Goal: Transaction & Acquisition: Obtain resource

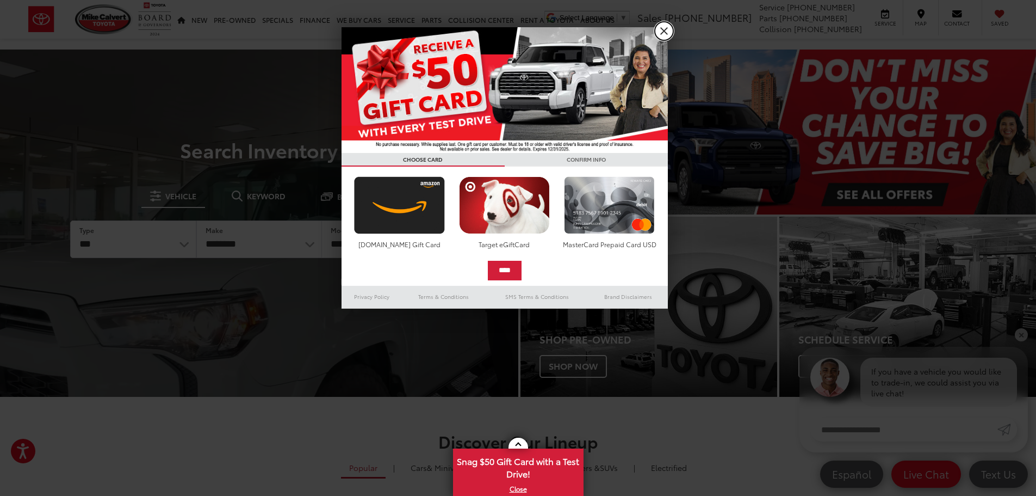
click at [667, 33] on link "X" at bounding box center [664, 31] width 18 height 18
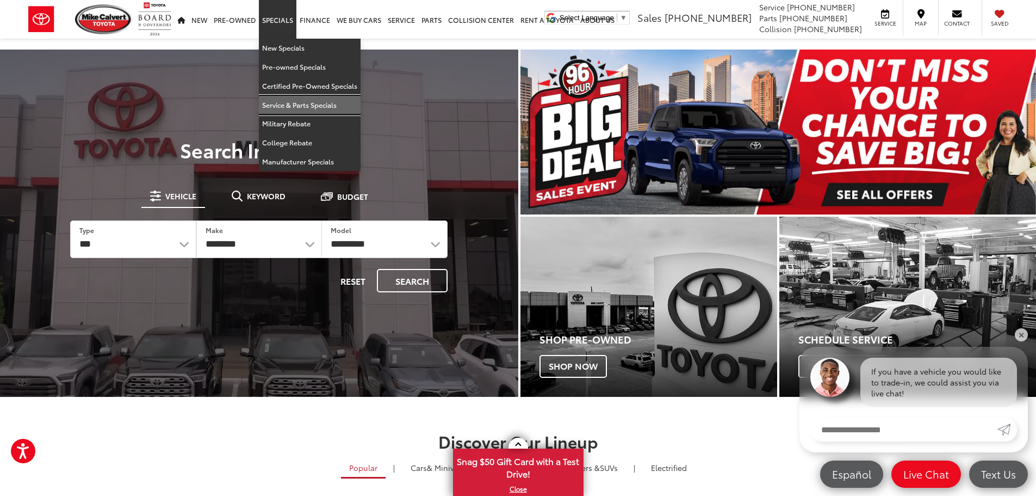
click at [283, 102] on link "Service & Parts Specials" at bounding box center [310, 105] width 102 height 19
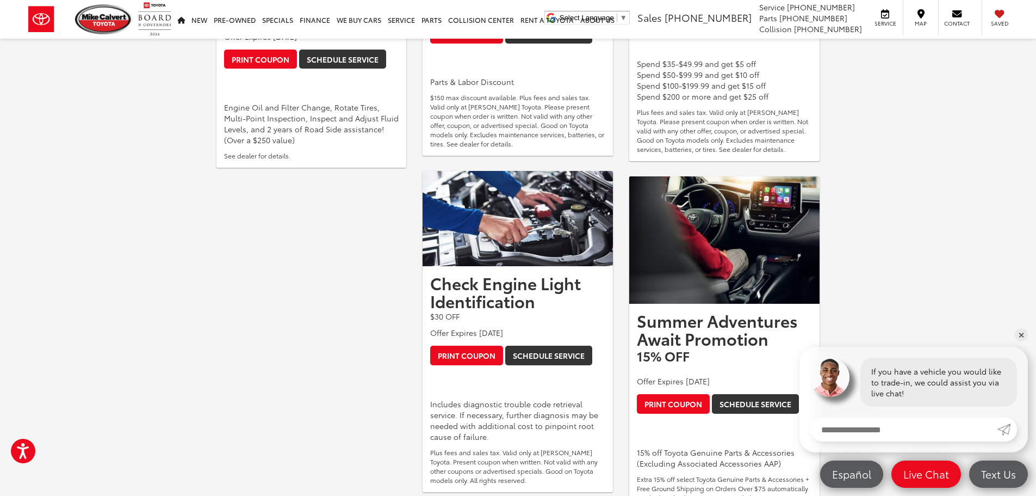
scroll to position [187, 0]
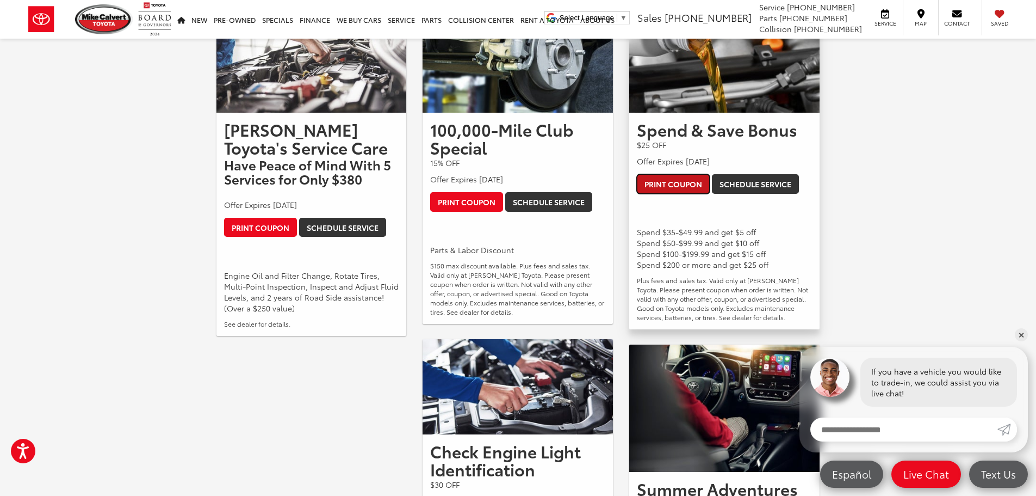
click at [686, 182] on link "Print Coupon" at bounding box center [673, 184] width 73 height 20
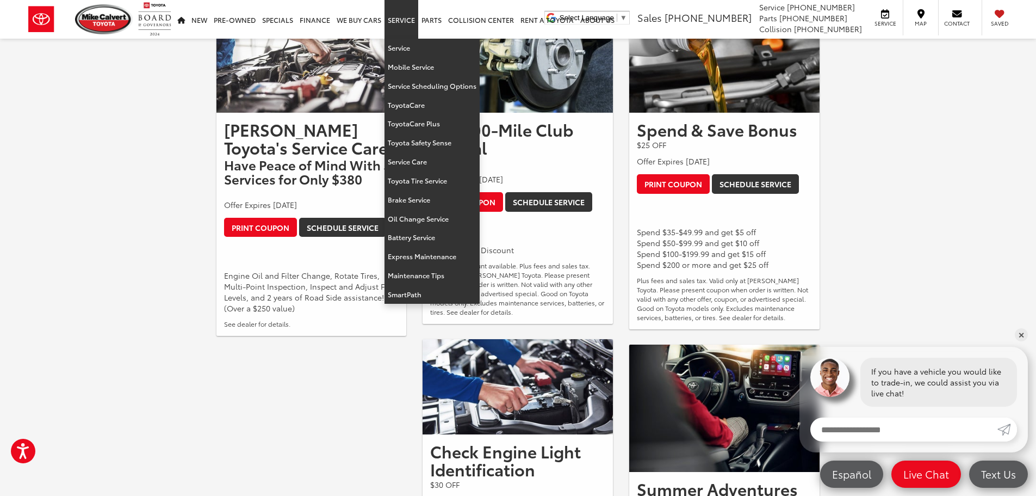
click at [404, 21] on link "Service" at bounding box center [402, 19] width 34 height 39
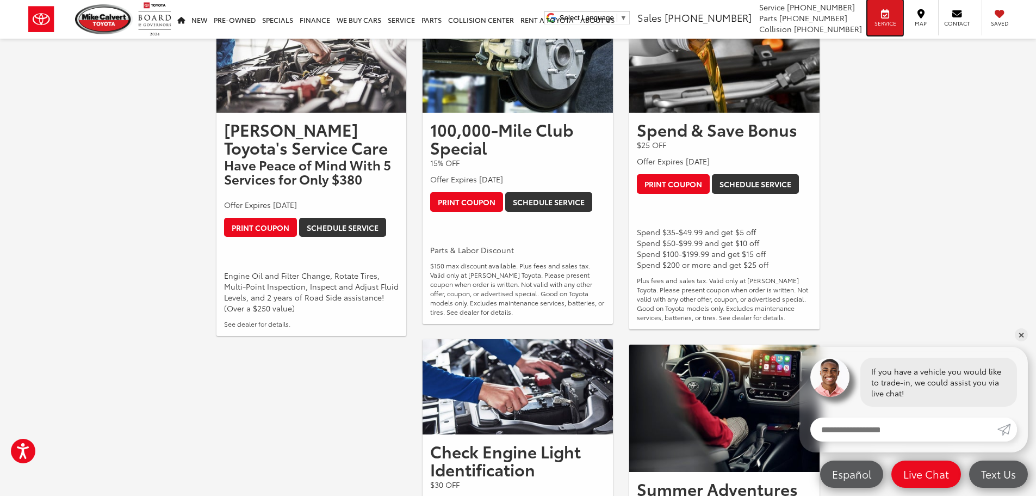
click at [885, 14] on icon at bounding box center [885, 14] width 8 height 1
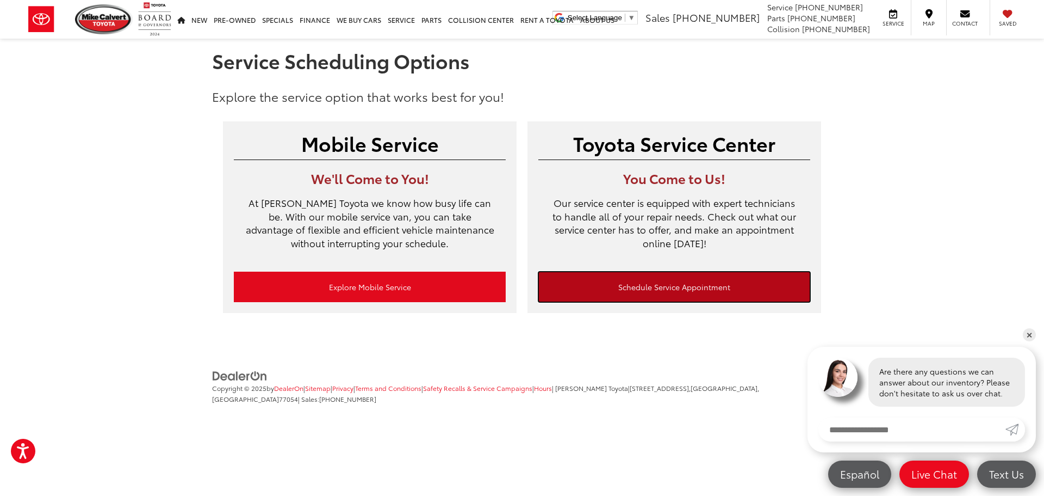
click at [659, 285] on link "Schedule Service Appointment" at bounding box center [675, 286] width 272 height 30
